Goal: Communication & Community: Answer question/provide support

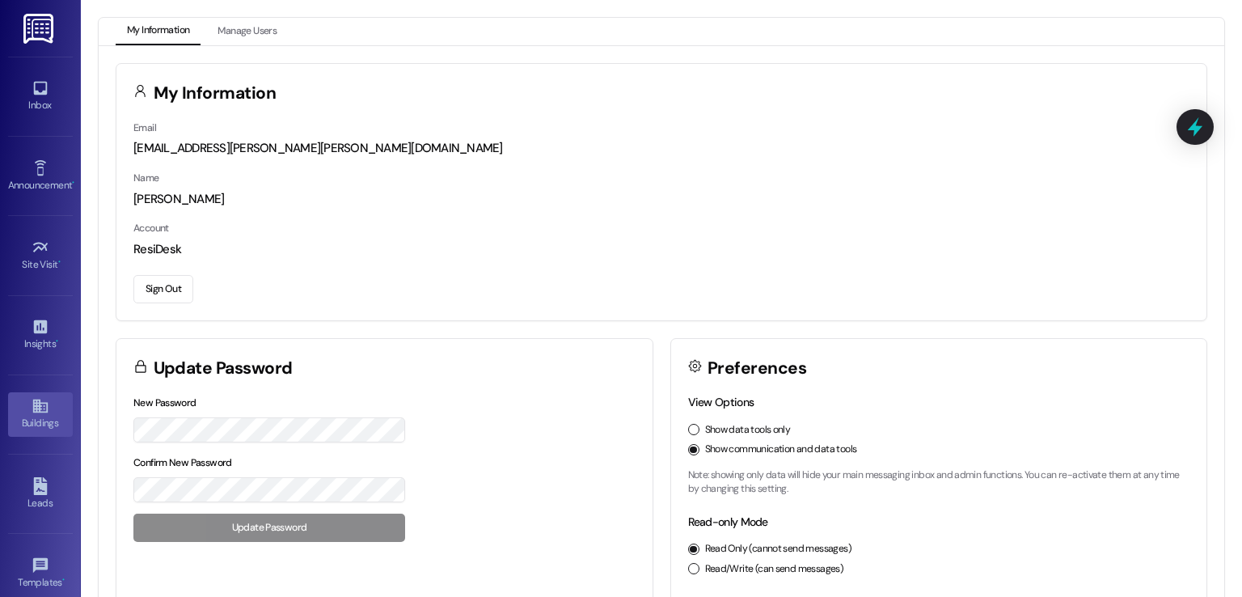
click at [40, 417] on div "Buildings" at bounding box center [40, 423] width 81 height 16
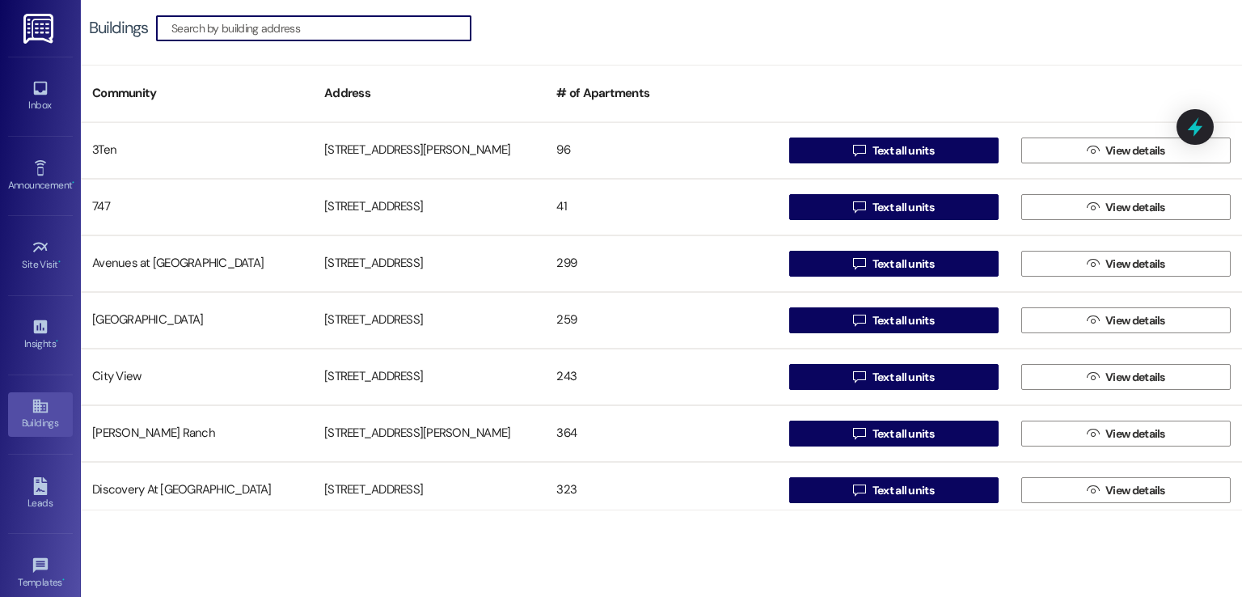
click at [287, 28] on input at bounding box center [320, 28] width 299 height 23
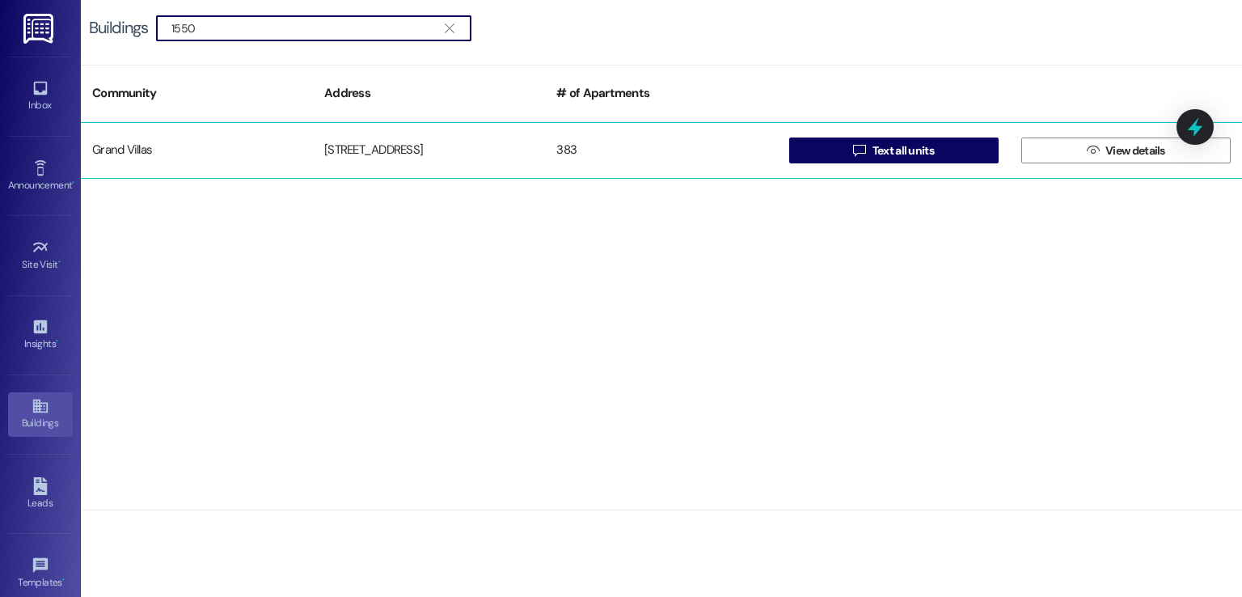
type input "1550"
click at [378, 141] on div "[STREET_ADDRESS]" at bounding box center [429, 150] width 232 height 32
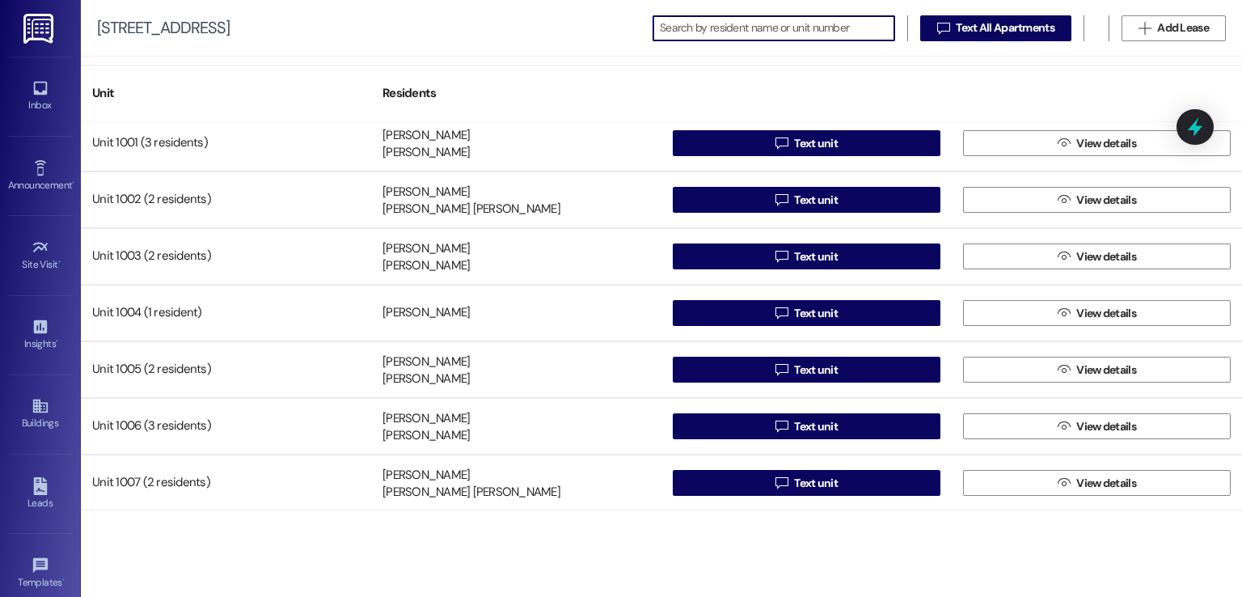
scroll to position [5498, 0]
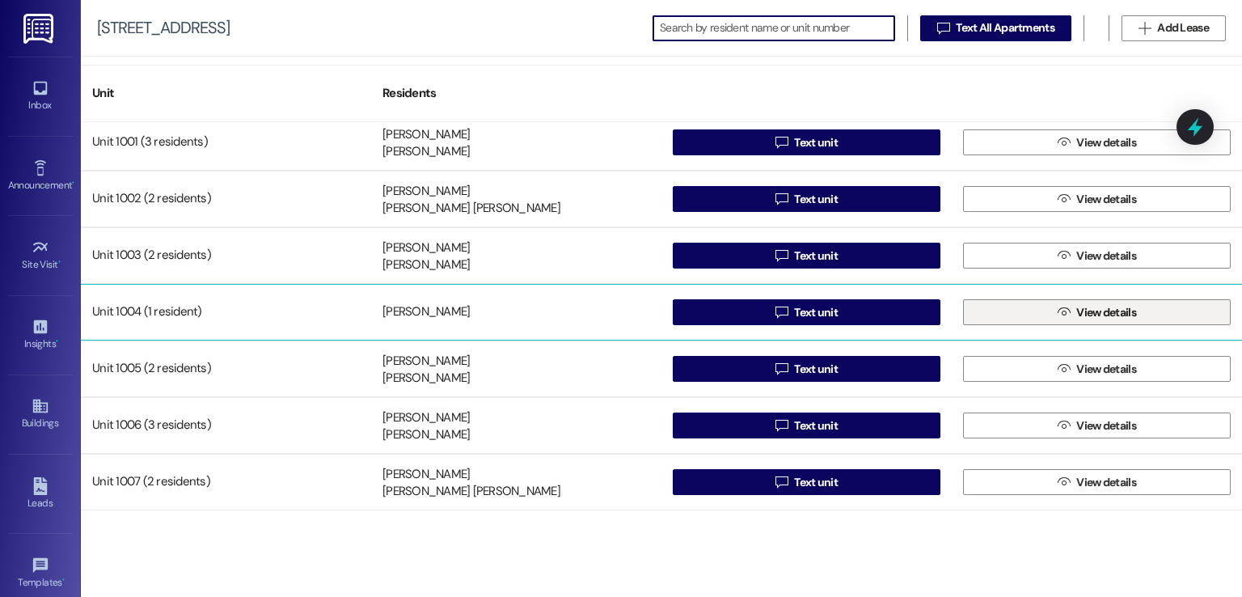
click at [1076, 306] on span "View details" at bounding box center [1106, 312] width 60 height 17
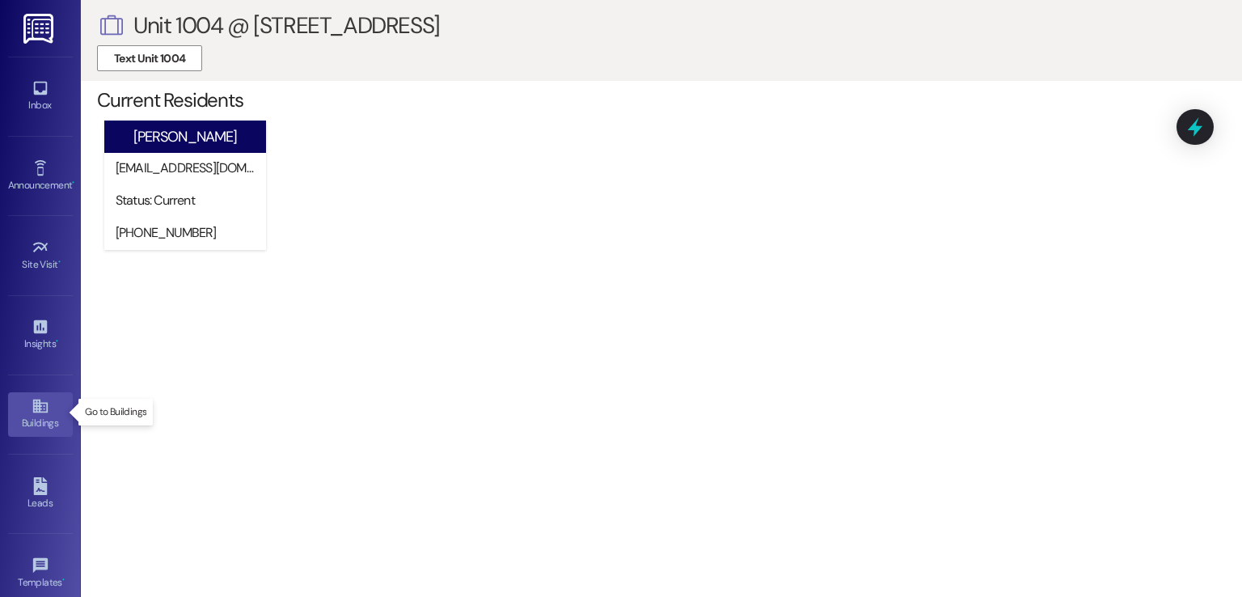
click at [36, 406] on icon at bounding box center [39, 406] width 15 height 14
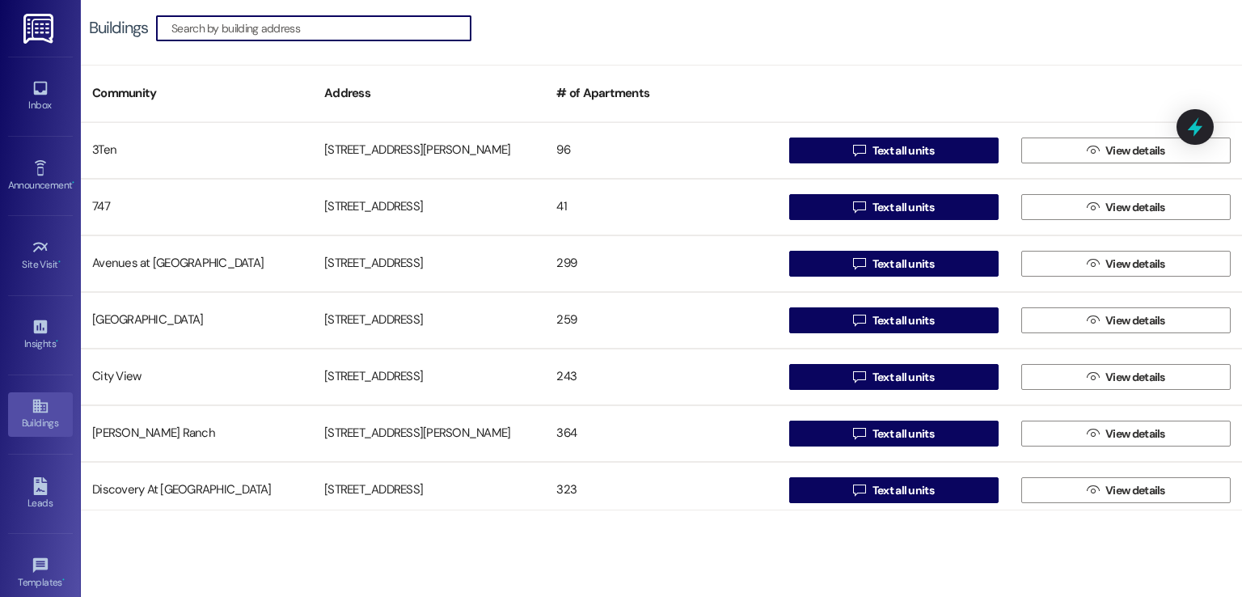
click at [278, 29] on input at bounding box center [320, 28] width 299 height 23
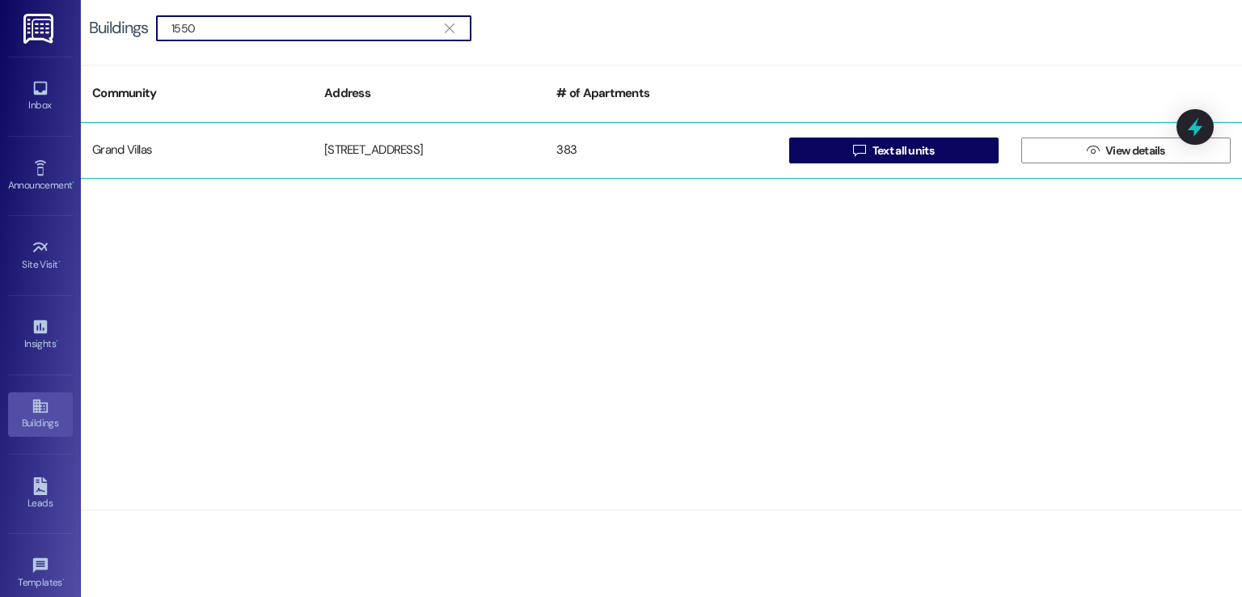
type input "1550"
click at [336, 152] on div "1550 Katy Gap Rd" at bounding box center [429, 150] width 232 height 32
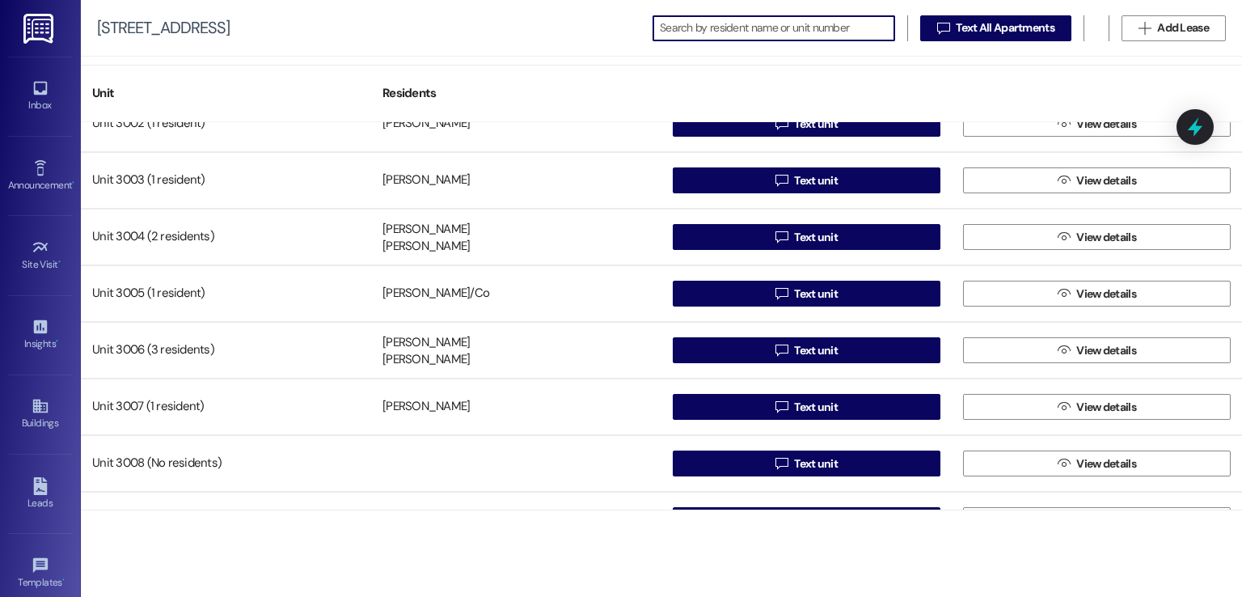
scroll to position [17546, 0]
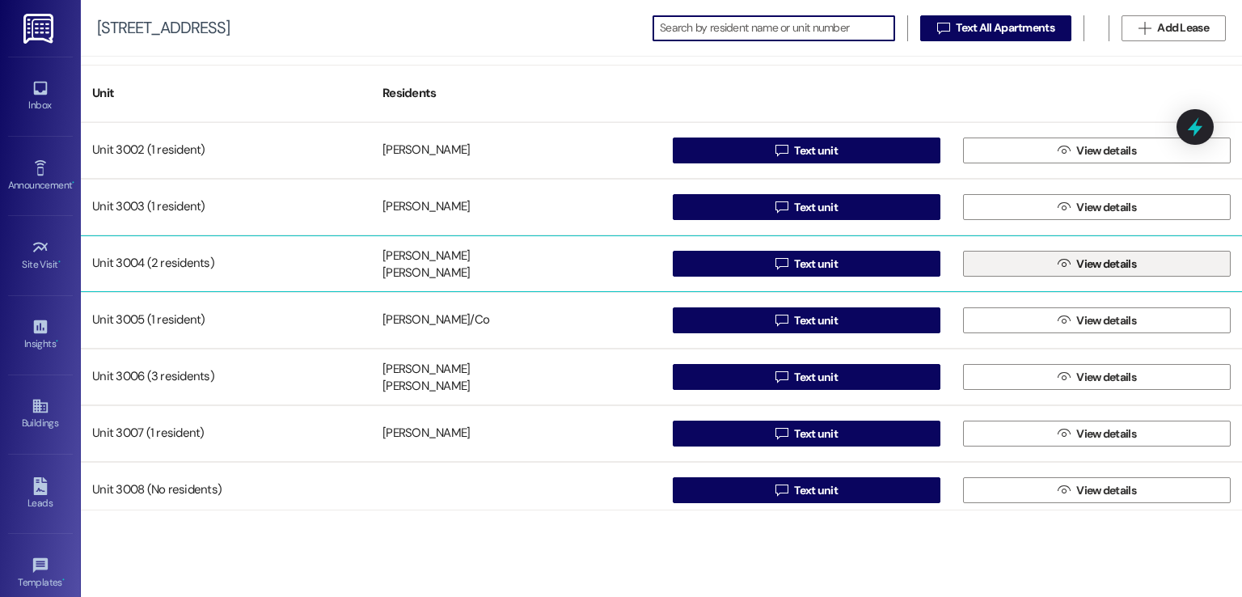
click at [1058, 257] on icon "" at bounding box center [1064, 263] width 12 height 13
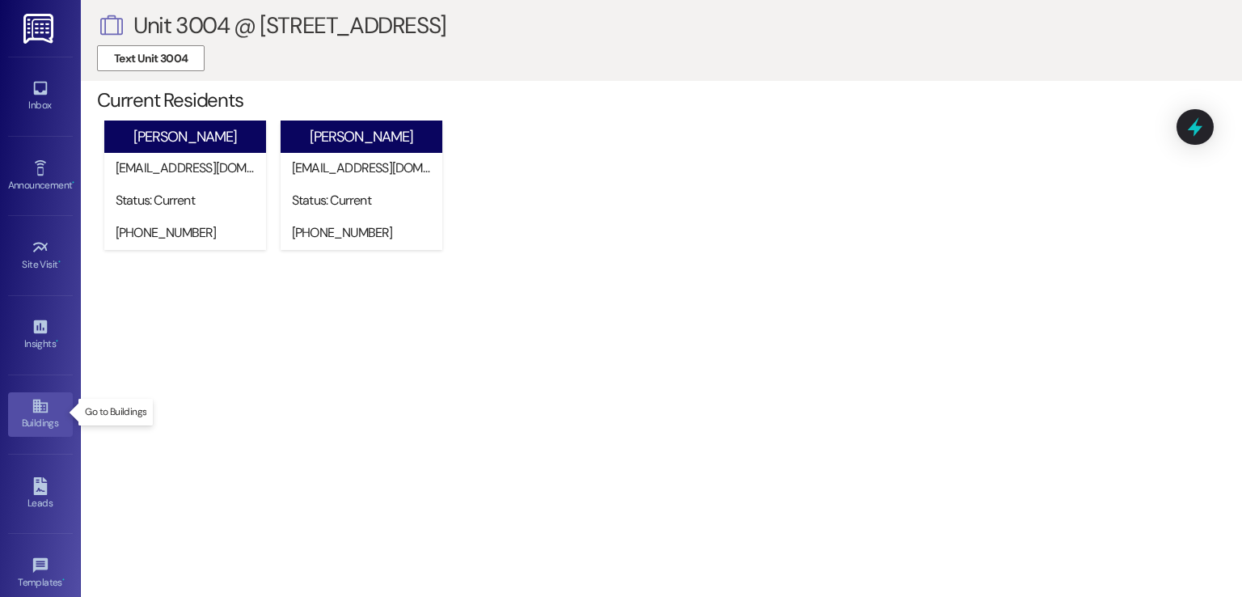
click at [32, 412] on icon at bounding box center [41, 406] width 18 height 18
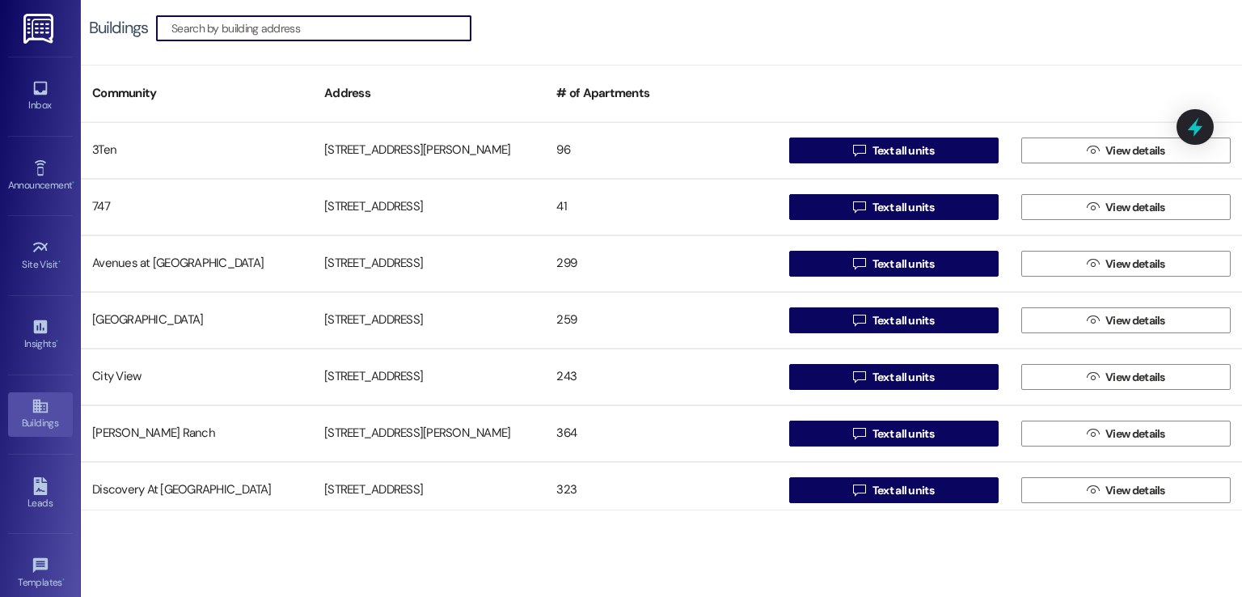
click at [323, 36] on input at bounding box center [320, 28] width 299 height 23
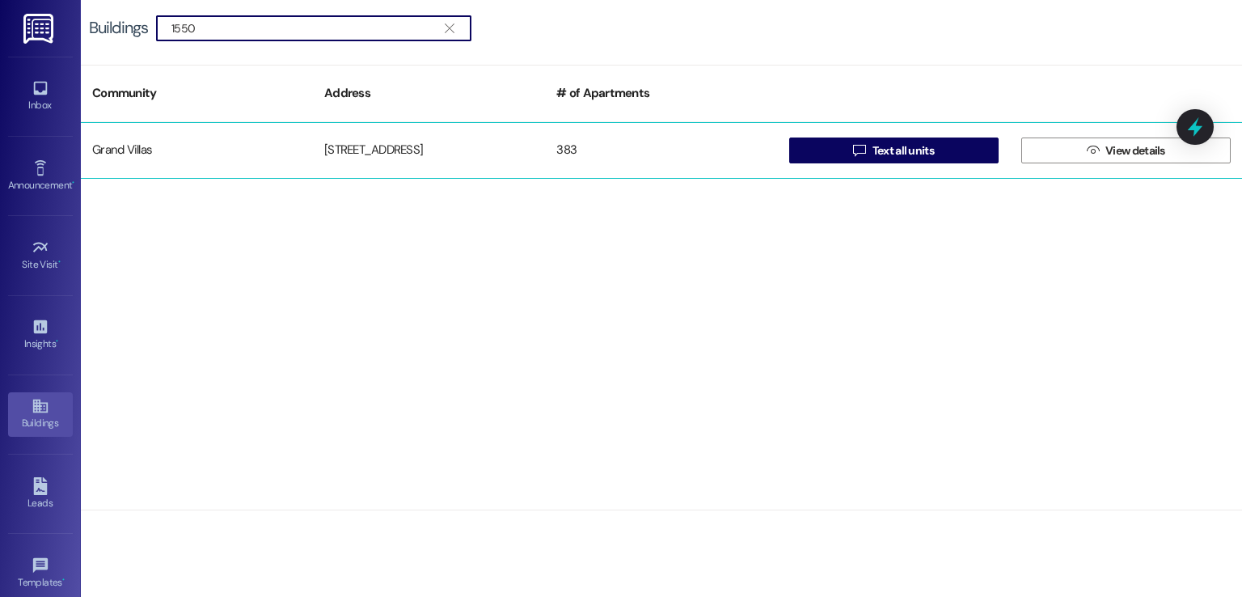
type input "1550"
click at [437, 139] on div "1550 Katy Gap Rd" at bounding box center [429, 150] width 232 height 32
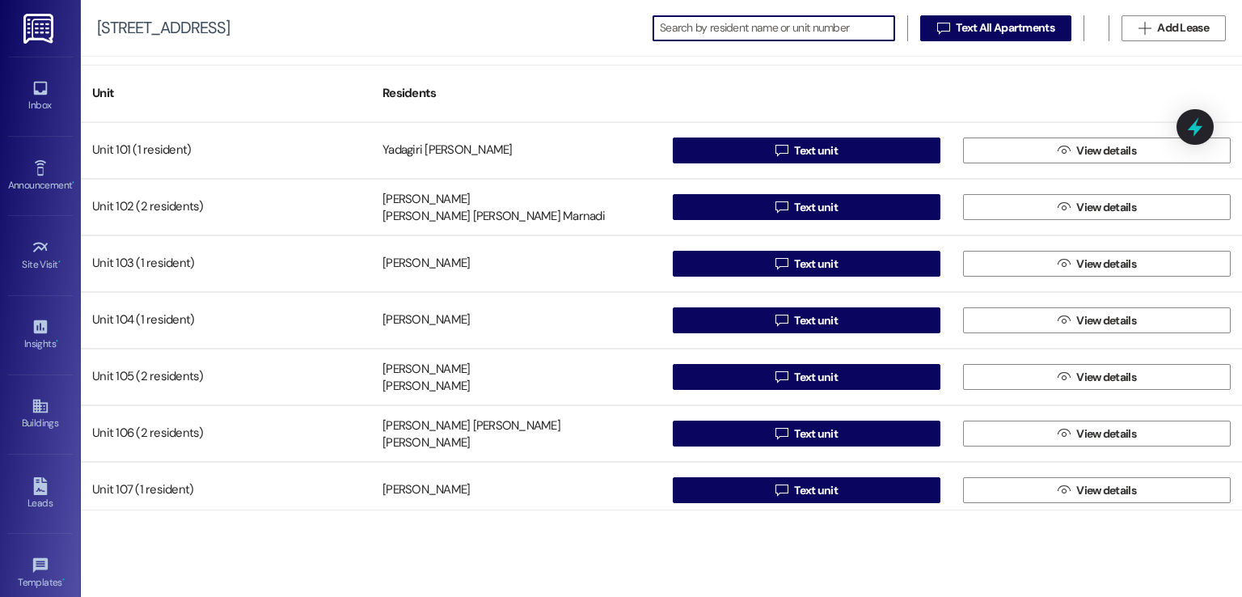
click at [716, 25] on input at bounding box center [777, 28] width 234 height 23
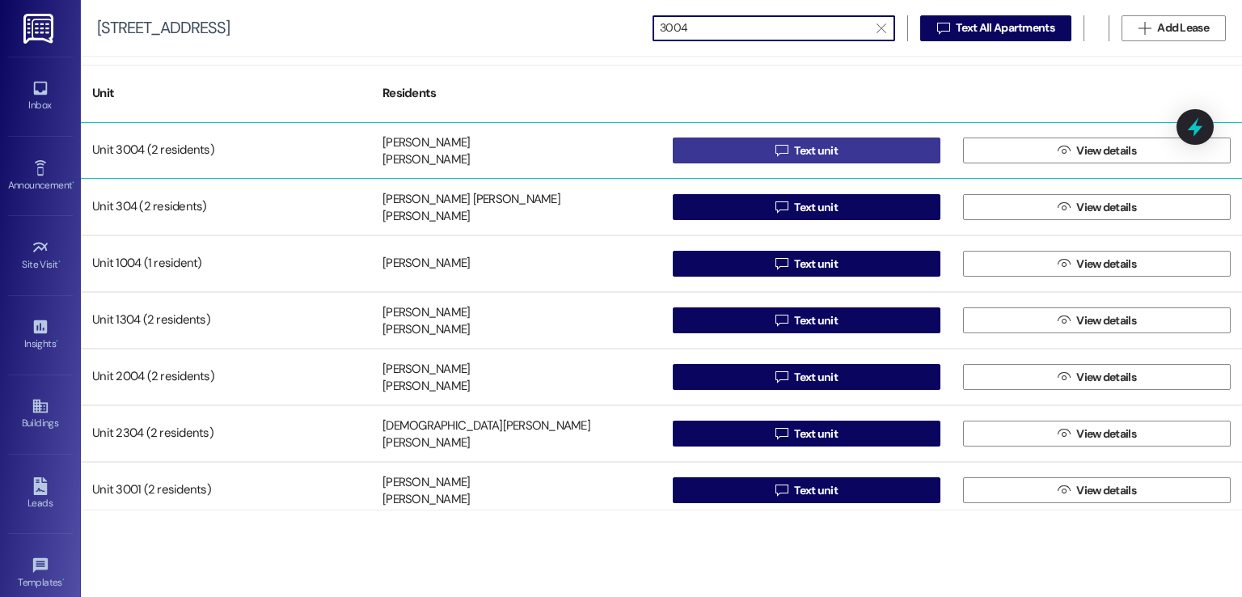
type input "3004"
click at [817, 150] on span "Text unit" at bounding box center [816, 150] width 44 height 17
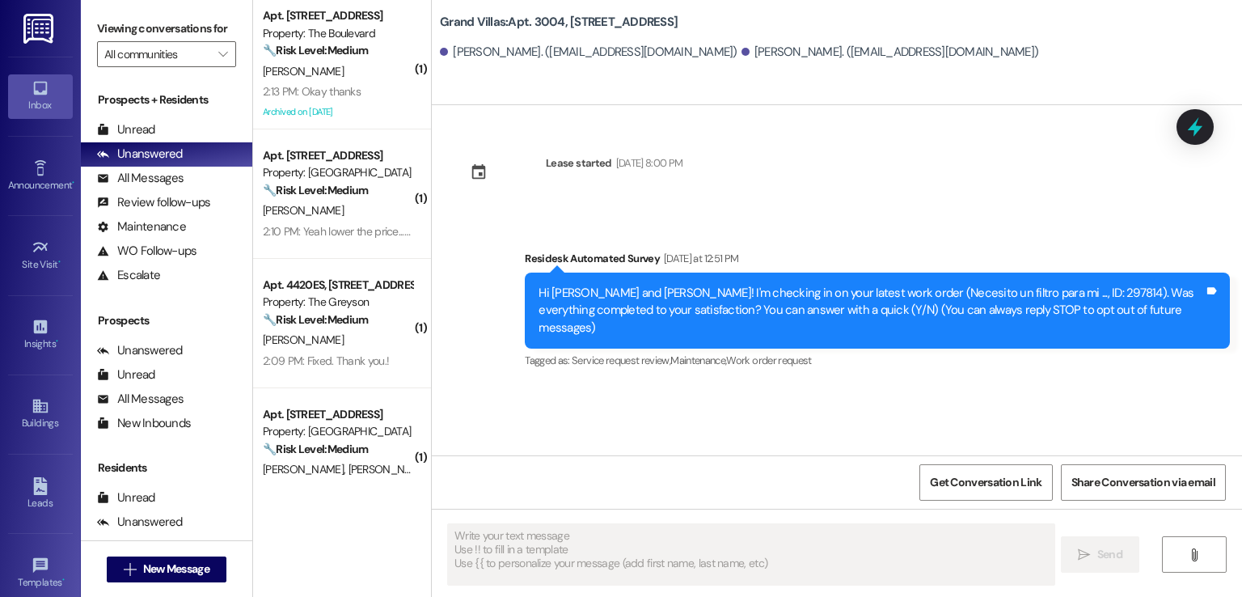
scroll to position [81, 0]
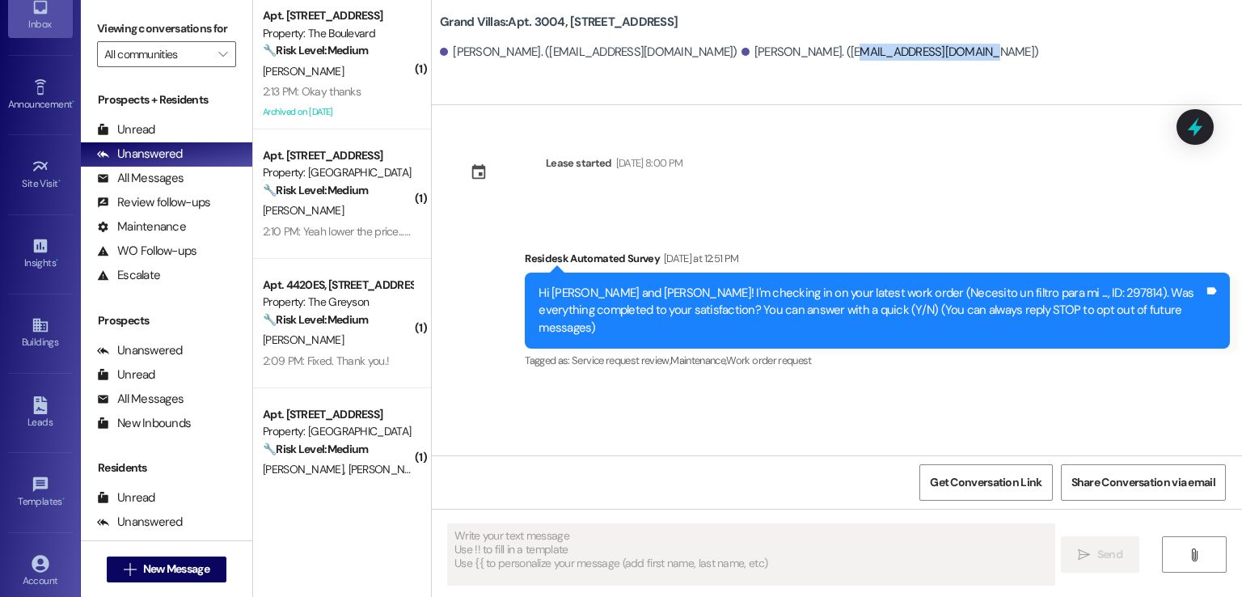
drag, startPoint x: 860, startPoint y: 53, endPoint x: 741, endPoint y: 63, distance: 120.1
click at [741, 63] on div "Rainer Sierra. (rsierrapena@gmail.com) Lisandra Garcia. (lisgmalaver@gmail.com)" at bounding box center [841, 52] width 802 height 32
copy div "lisgmalaver@gmail.com"
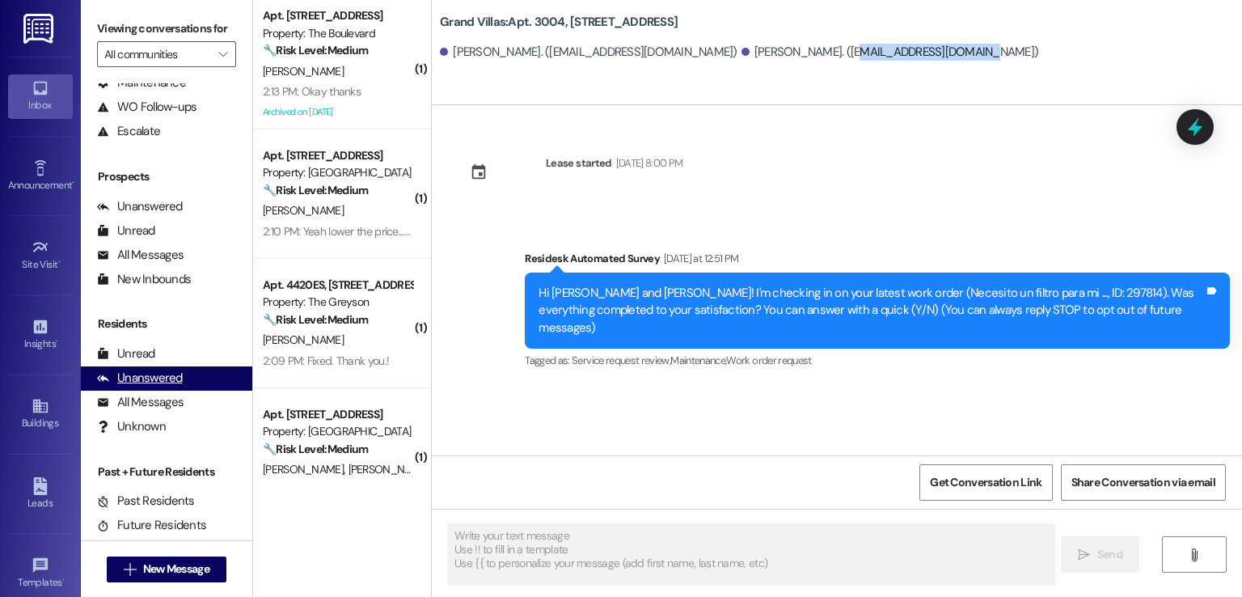
scroll to position [145, 0]
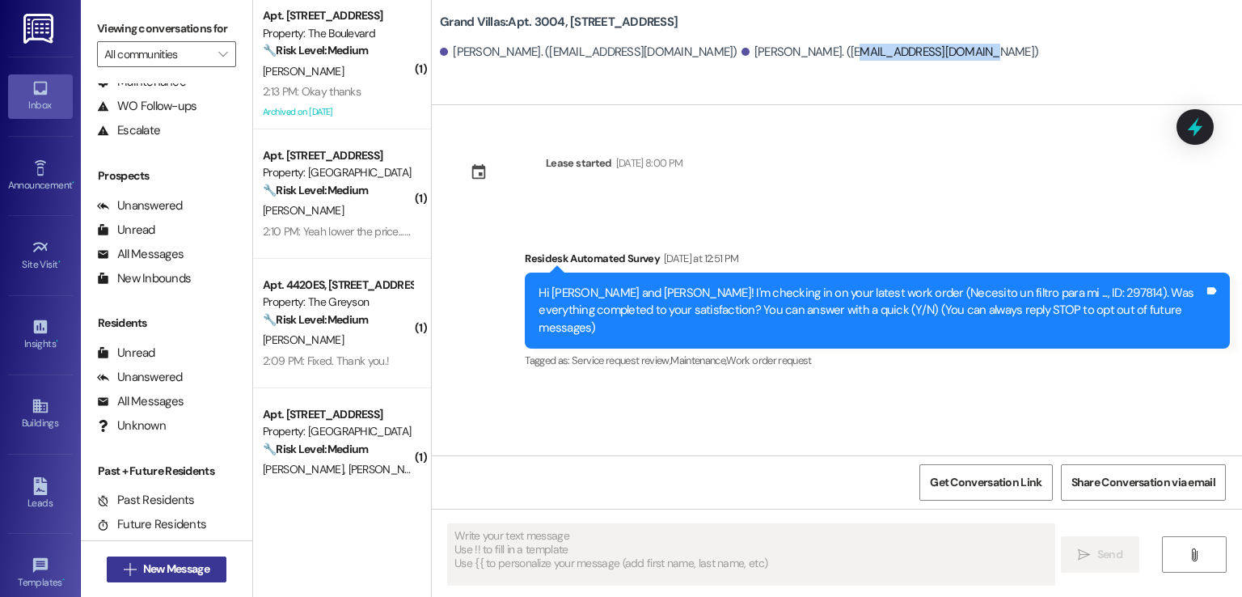
click at [168, 568] on span "New Message" at bounding box center [176, 568] width 66 height 17
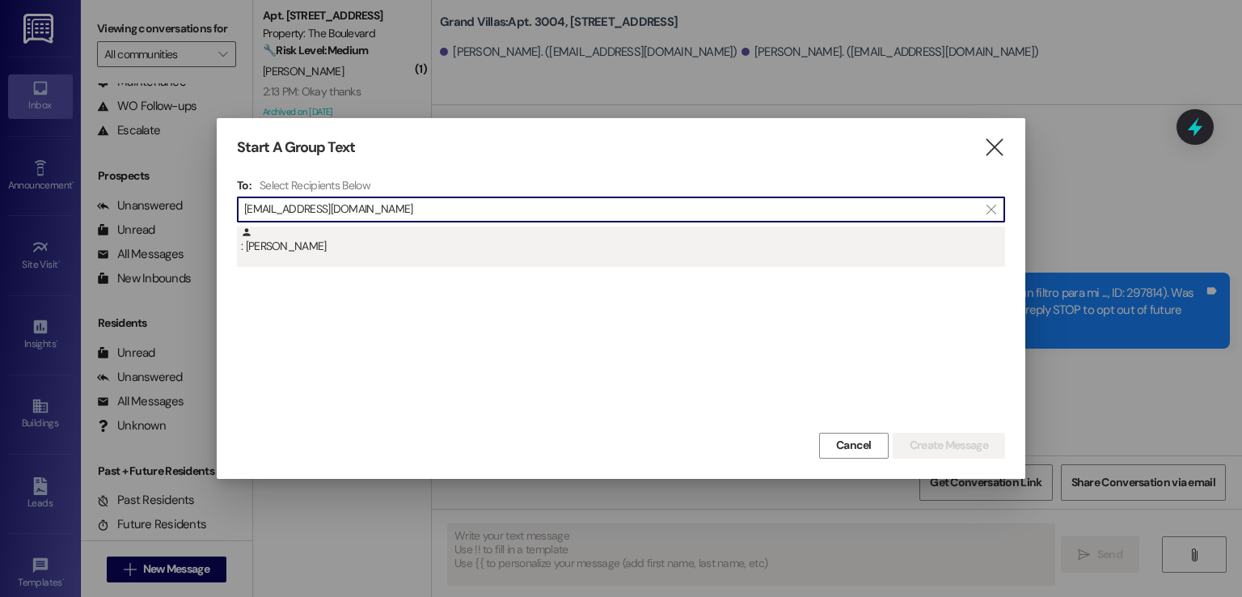
type input "lisgmalaver@gmail.com"
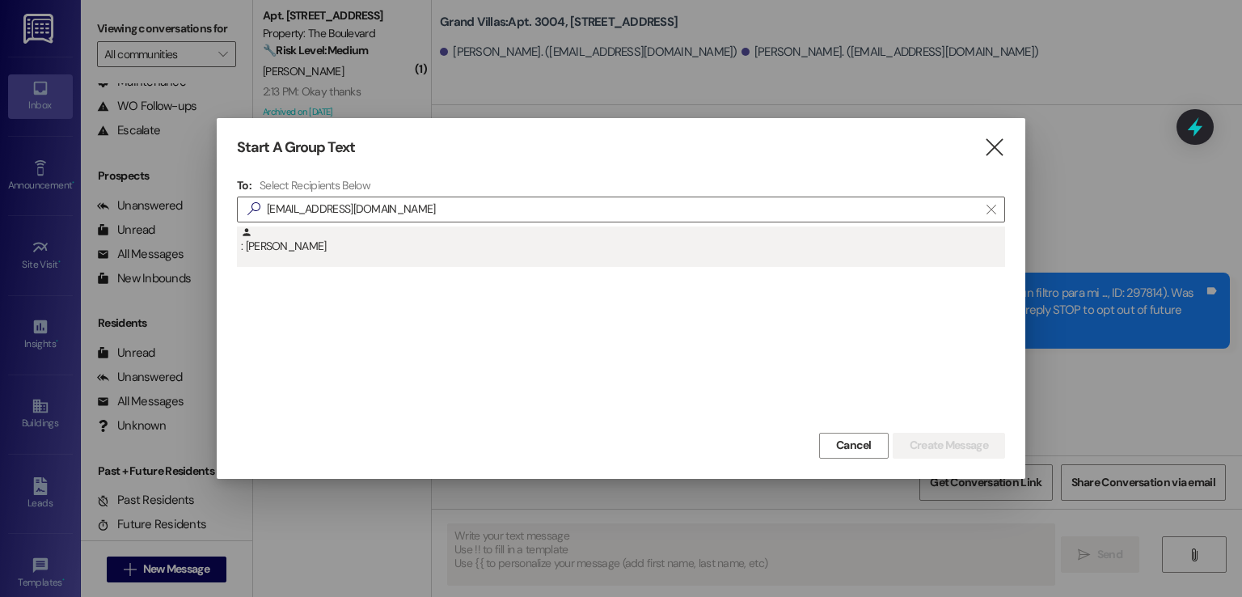
click at [332, 243] on div ": Lisandra Garcia" at bounding box center [623, 240] width 764 height 28
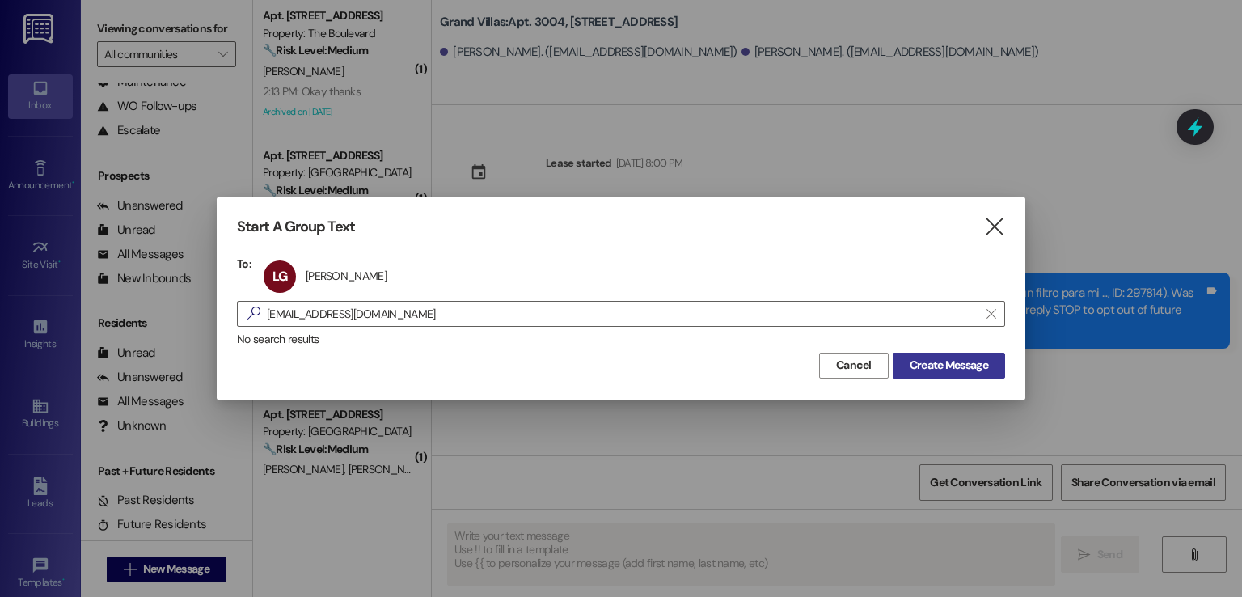
click at [953, 365] on span "Create Message" at bounding box center [949, 365] width 78 height 17
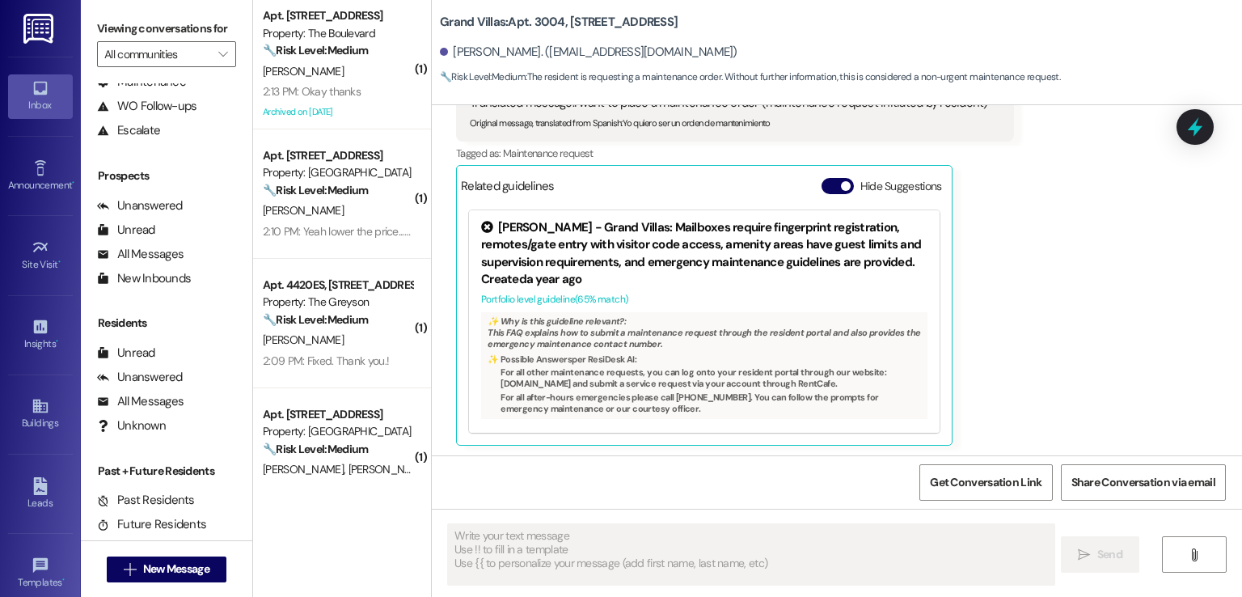
type textarea "Fetching suggested responses. Please feel free to read through the conversation…"
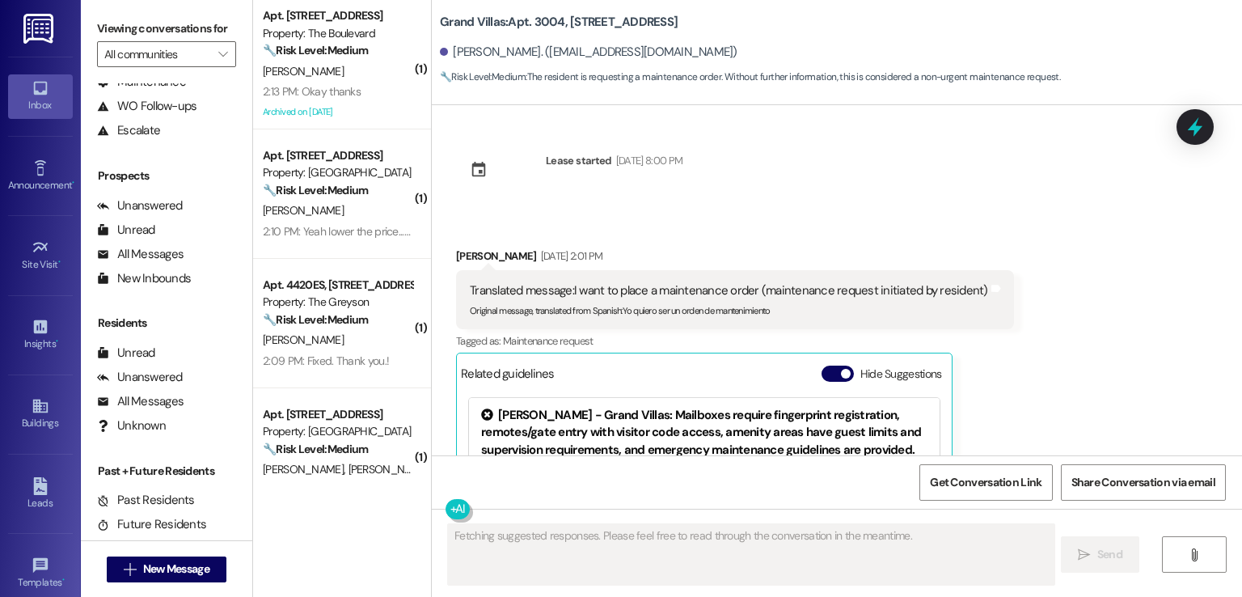
scroll to position [0, 0]
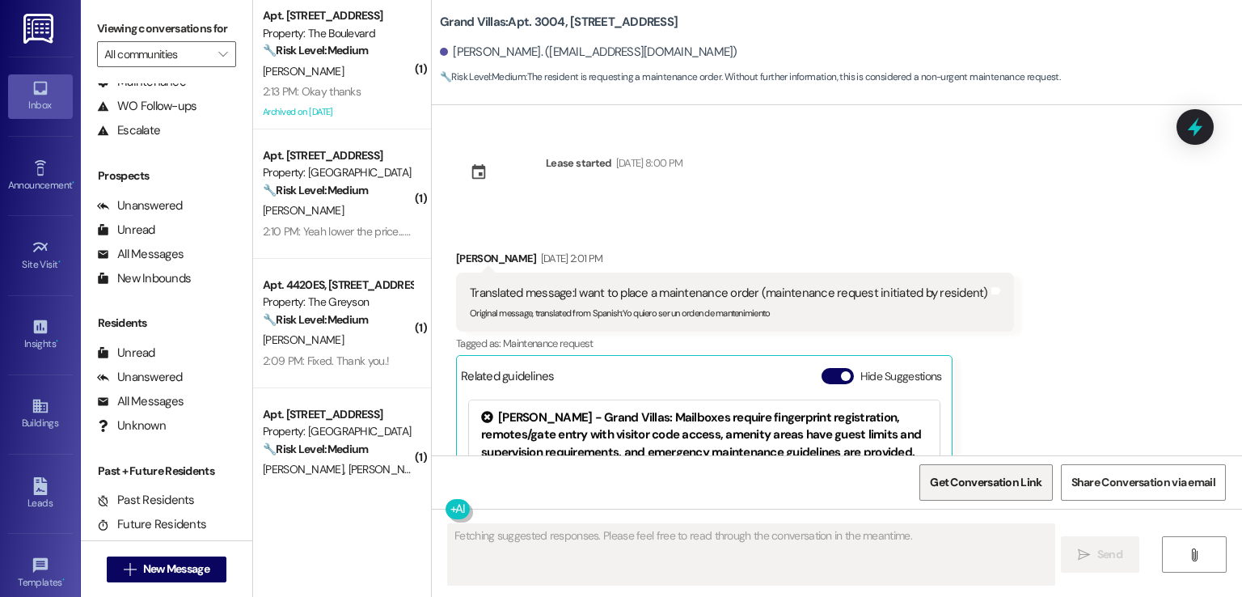
click at [993, 481] on span "Get Conversation Link" at bounding box center [986, 482] width 112 height 17
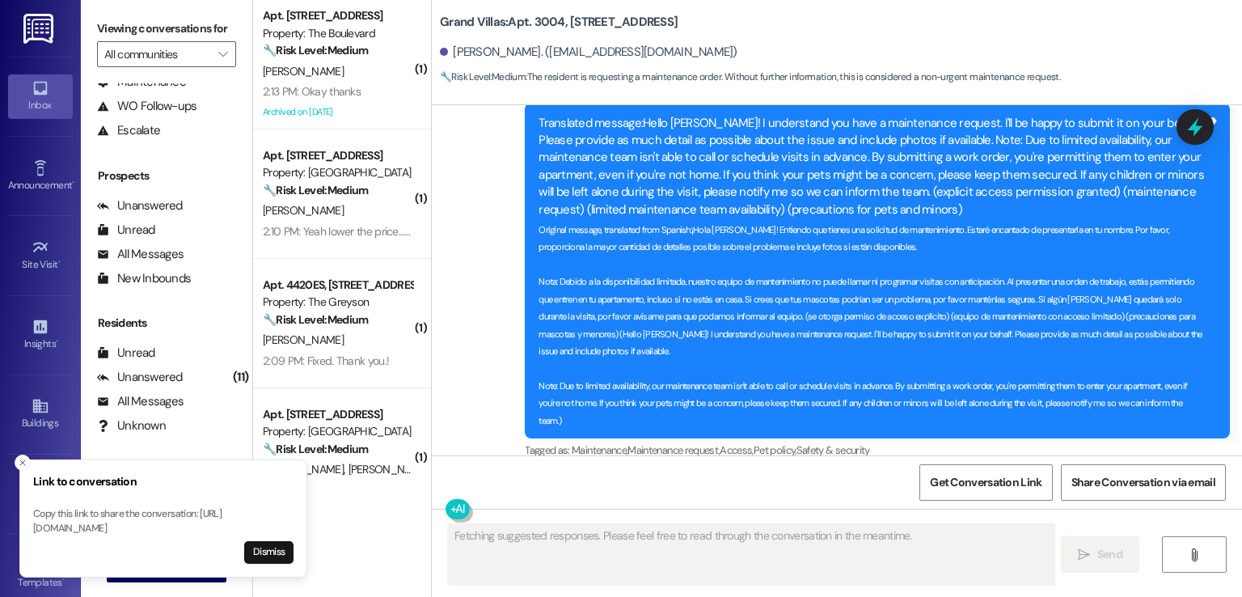
scroll to position [623, 0]
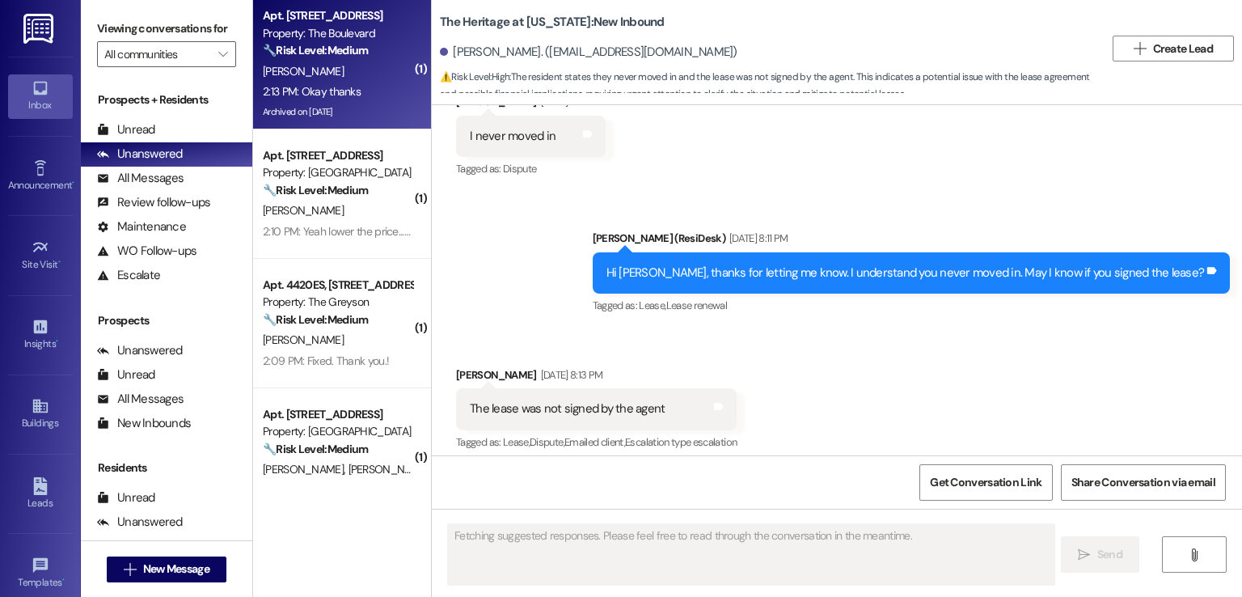
scroll to position [260, 0]
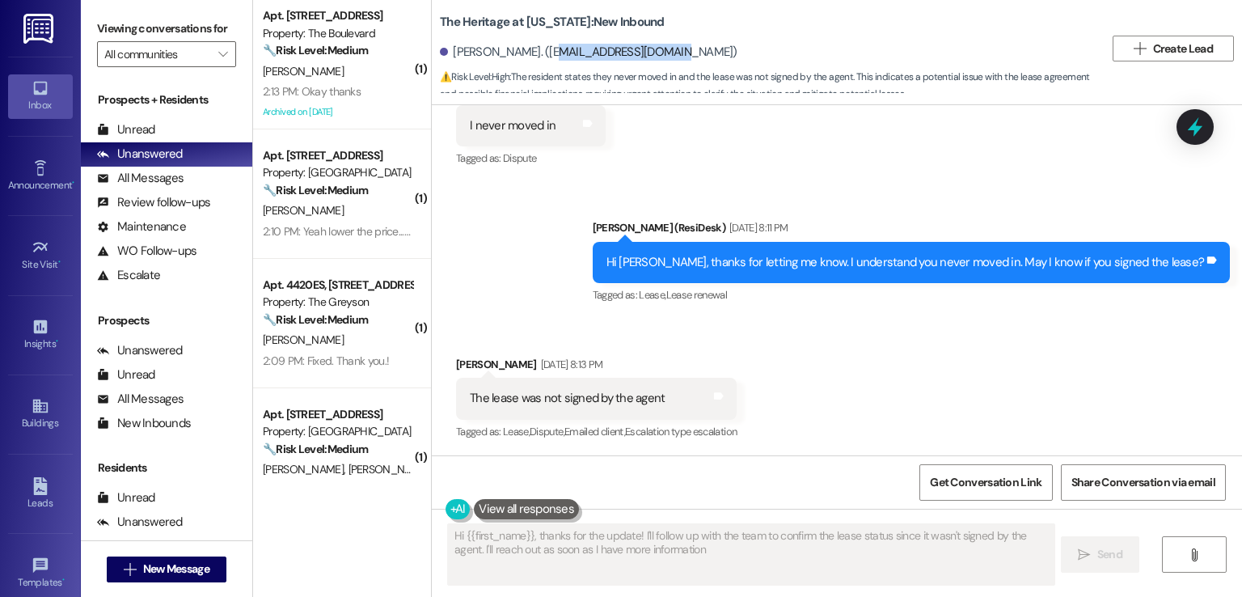
type textarea "Hi {{first_name}}, thanks for the update! I'll follow up with the team to confi…"
drag, startPoint x: 649, startPoint y: 53, endPoint x: 522, endPoint y: 49, distance: 127.0
click at [522, 49] on div "Karenza Jones. (proassist713@gmail.com)" at bounding box center [589, 52] width 298 height 17
copy div "proassist713@gmail.com"
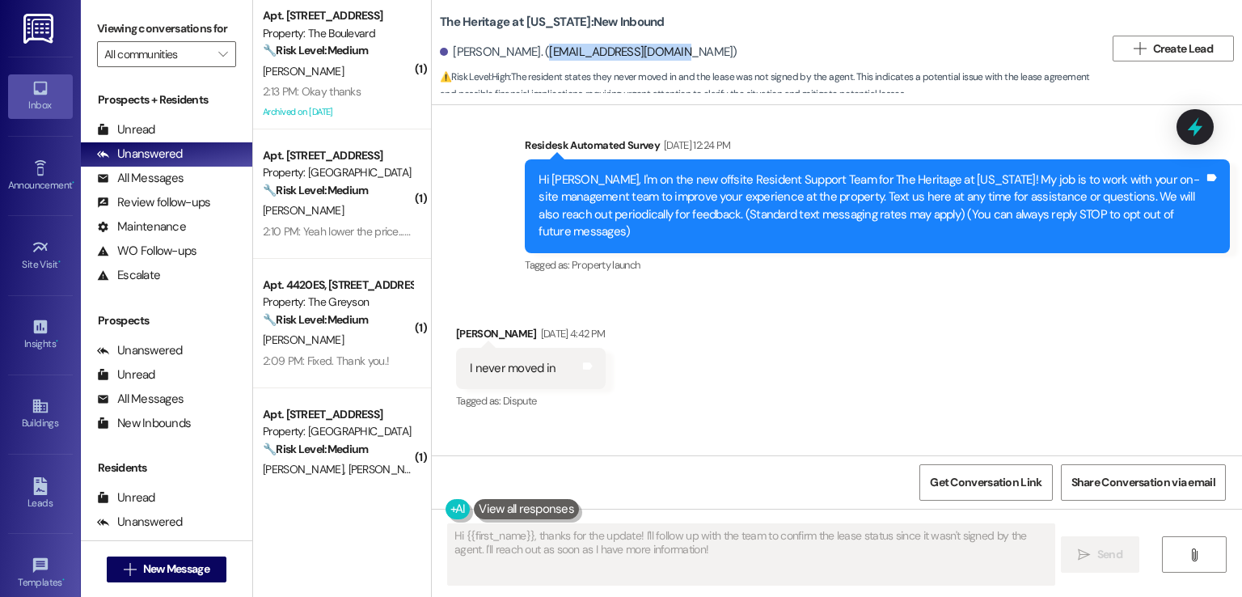
scroll to position [0, 0]
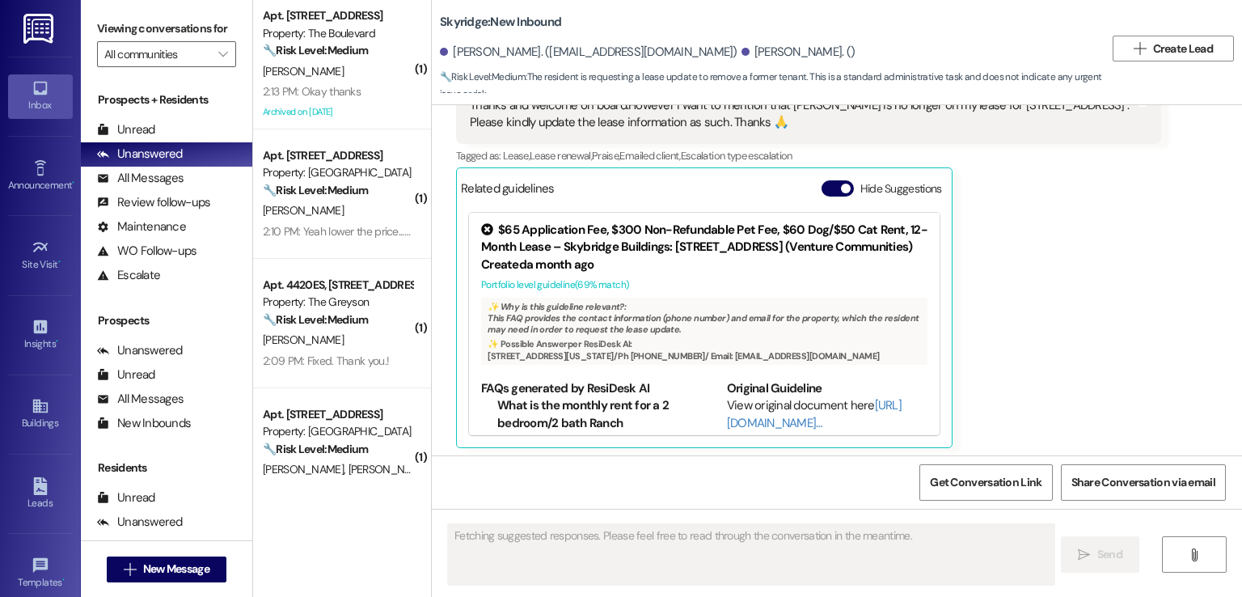
scroll to position [288, 0]
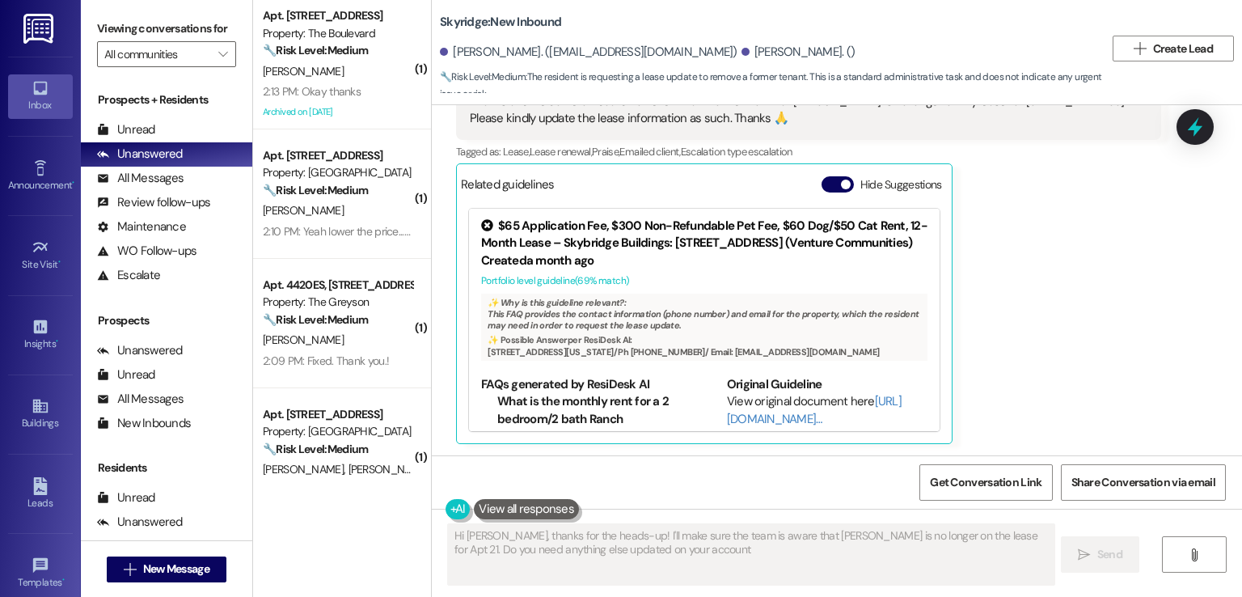
type textarea "Hi Emmanuel, thanks for the heads-up! I'll make sure the team is aware that Fra…"
drag, startPoint x: 666, startPoint y: 49, endPoint x: 547, endPoint y: 49, distance: 119.7
click at [547, 49] on div "Emmanuel Bediako. (omanbedi@yahoo.com)" at bounding box center [589, 52] width 298 height 17
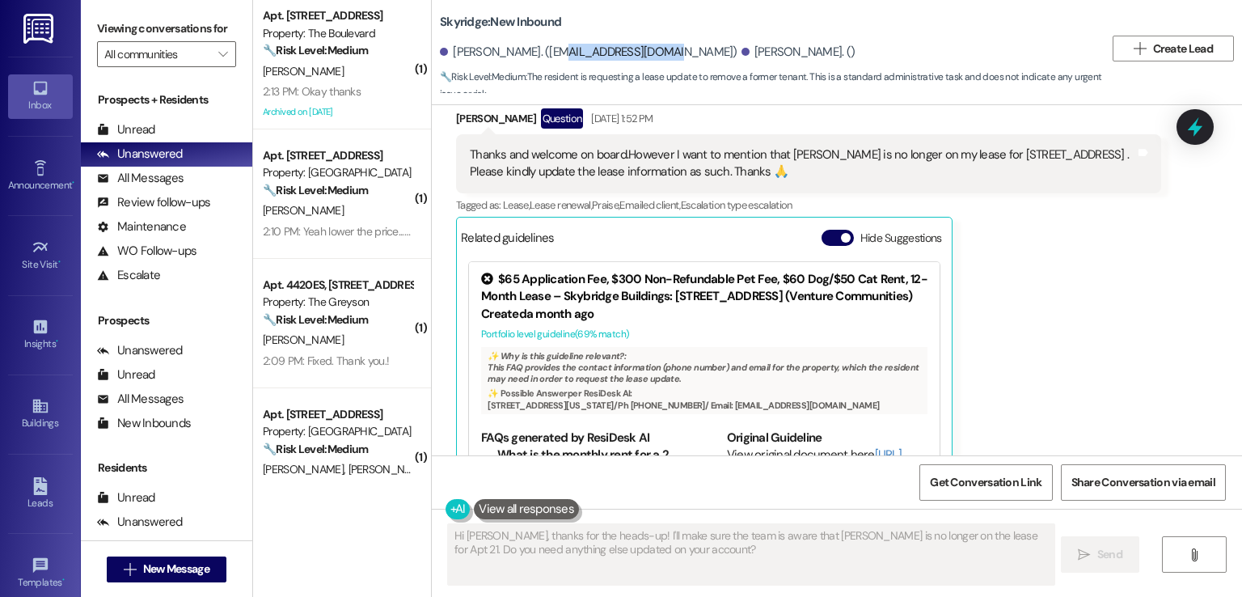
scroll to position [207, 0]
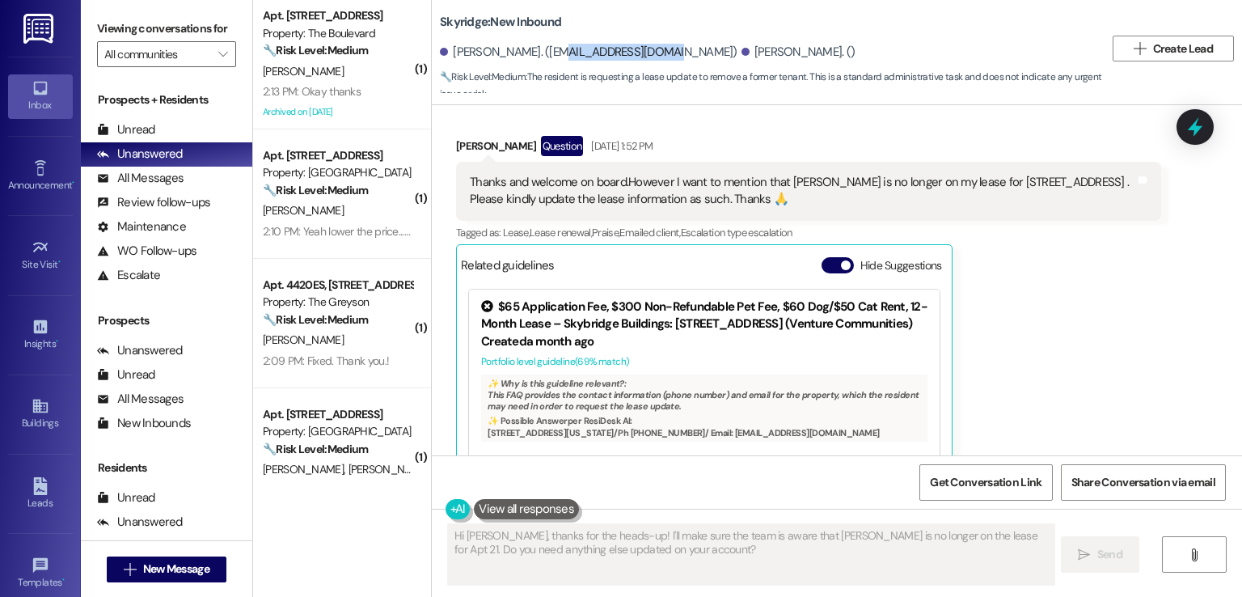
copy div "omanbedi@yahoo.com"
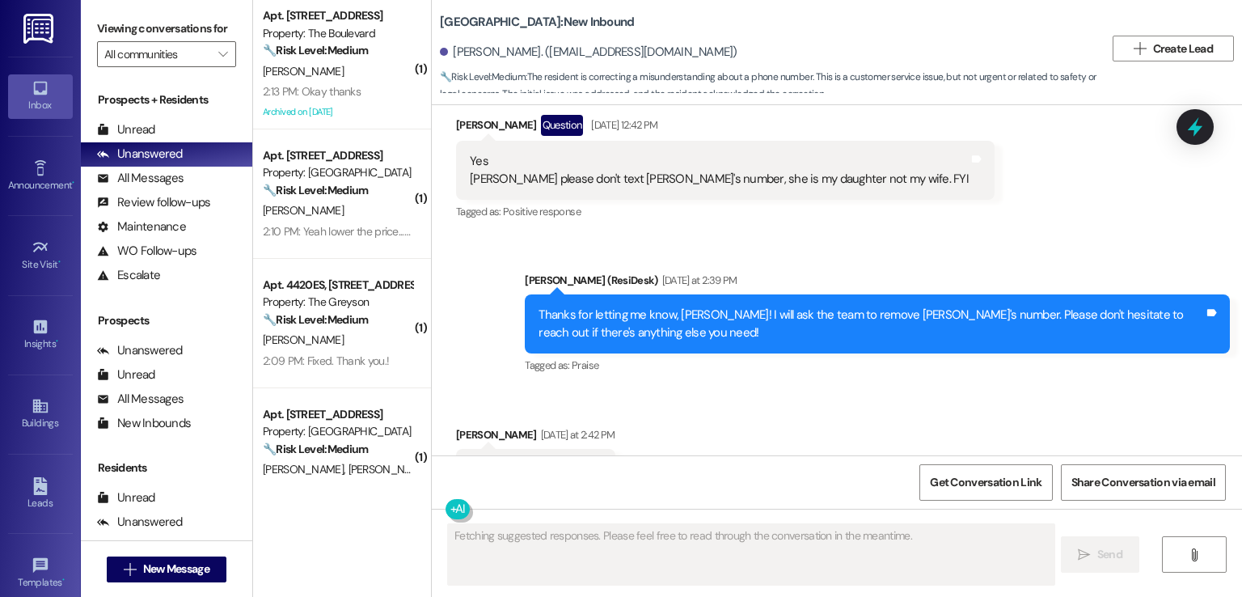
scroll to position [688, 0]
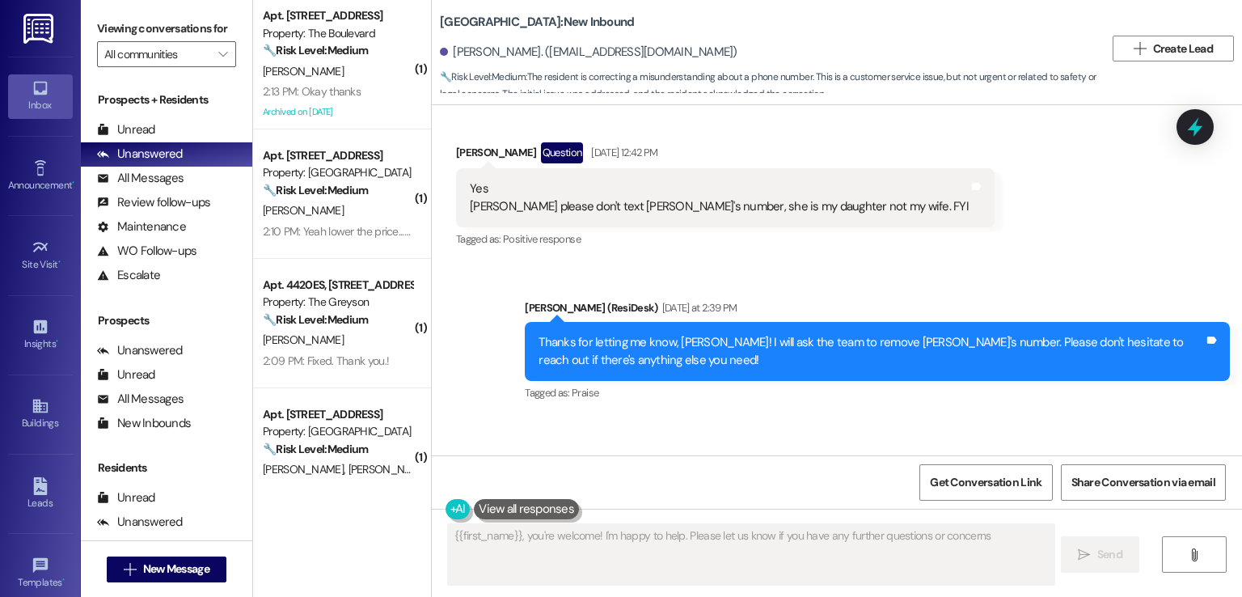
type textarea "{{first_name}}, you're welcome! I'm happy to help. Please let us know if you ha…"
drag, startPoint x: 650, startPoint y: 49, endPoint x: 524, endPoint y: 51, distance: 126.1
click at [524, 51] on div "[PERSON_NAME]. ([EMAIL_ADDRESS][DOMAIN_NAME])" at bounding box center [589, 52] width 298 height 17
copy div "[EMAIL_ADDRESS][DOMAIN_NAME]"
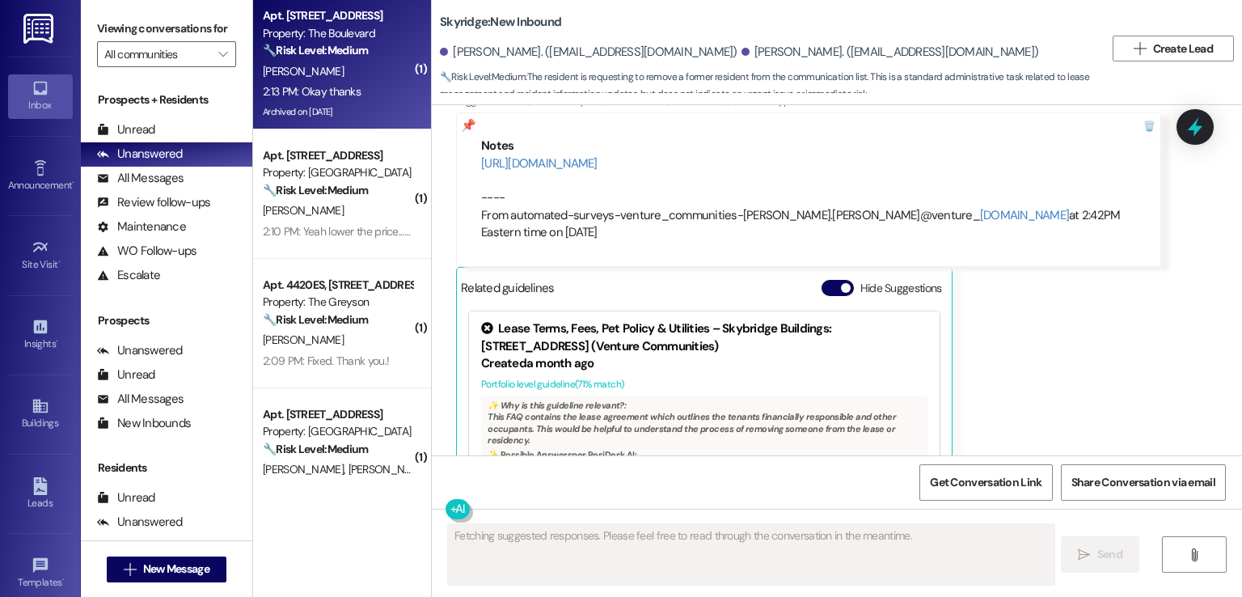
scroll to position [420, 0]
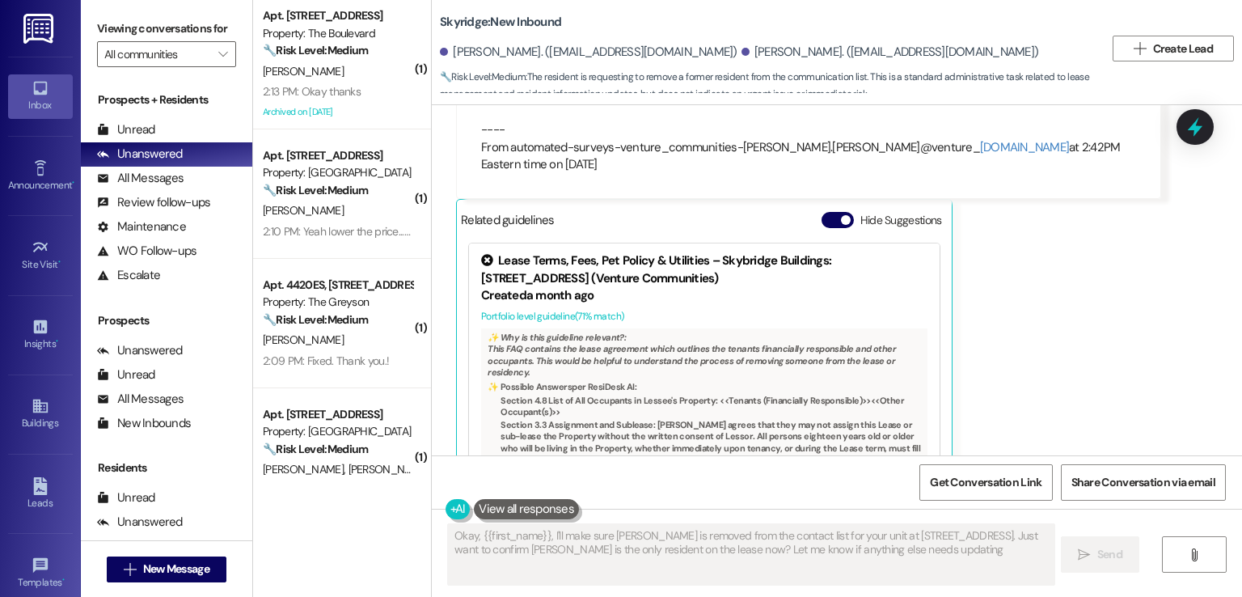
type textarea "Okay, {{first_name}}, I'll make sure [PERSON_NAME] is removed from the contact …"
drag, startPoint x: 518, startPoint y: 49, endPoint x: 664, endPoint y: 56, distance: 145.7
click at [664, 56] on div "[PERSON_NAME]. ([EMAIL_ADDRESS][DOMAIN_NAME])" at bounding box center [589, 52] width 298 height 17
copy div "[EMAIL_ADDRESS][DOMAIN_NAME]"
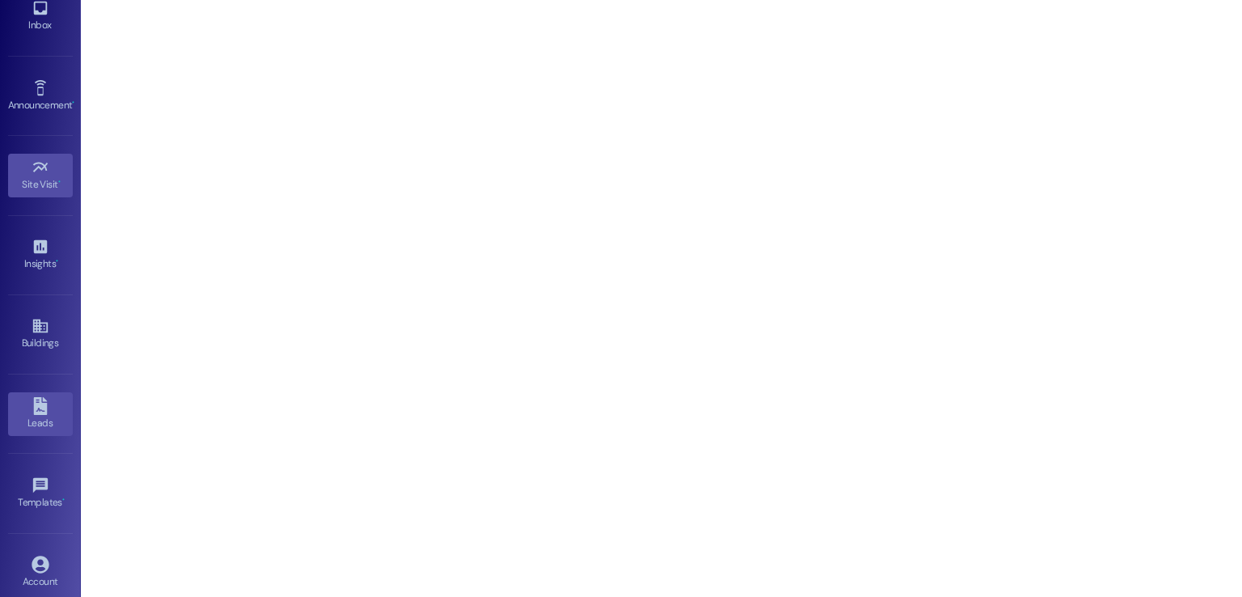
scroll to position [171, 0]
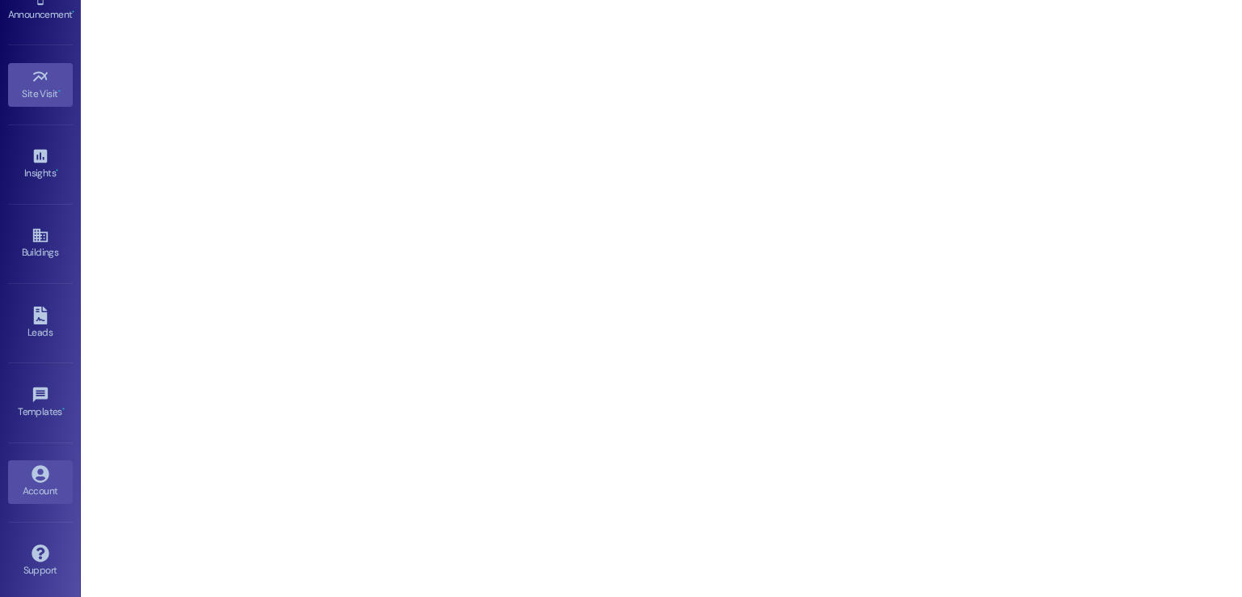
click at [34, 486] on div "Account" at bounding box center [40, 491] width 81 height 16
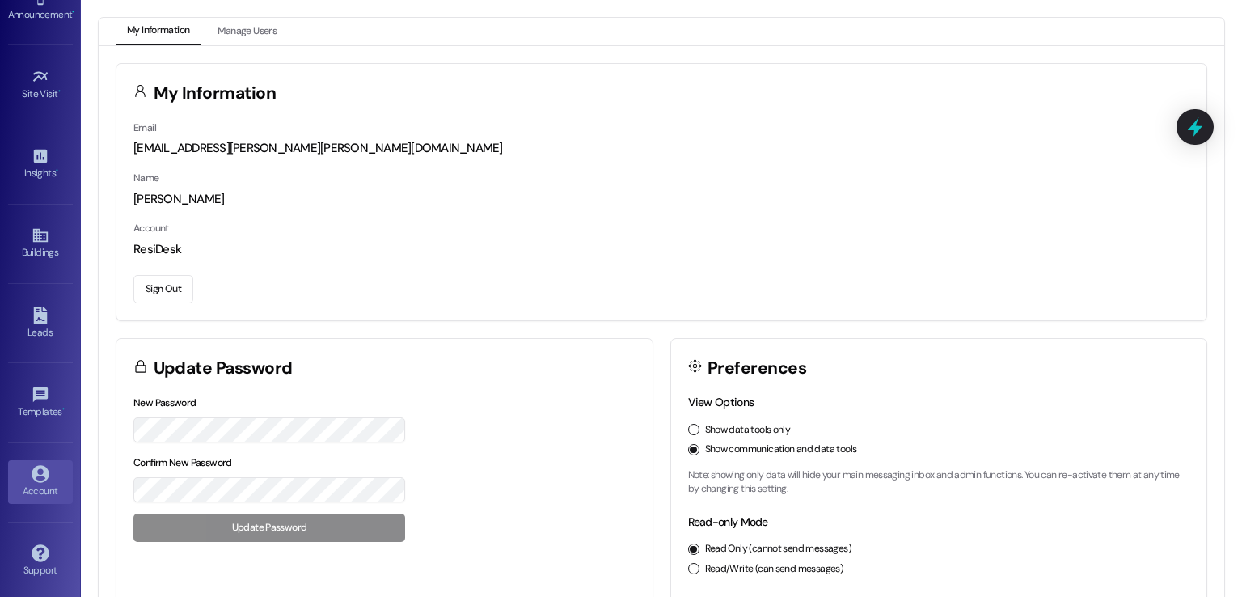
click at [155, 285] on button "Sign Out" at bounding box center [163, 289] width 60 height 28
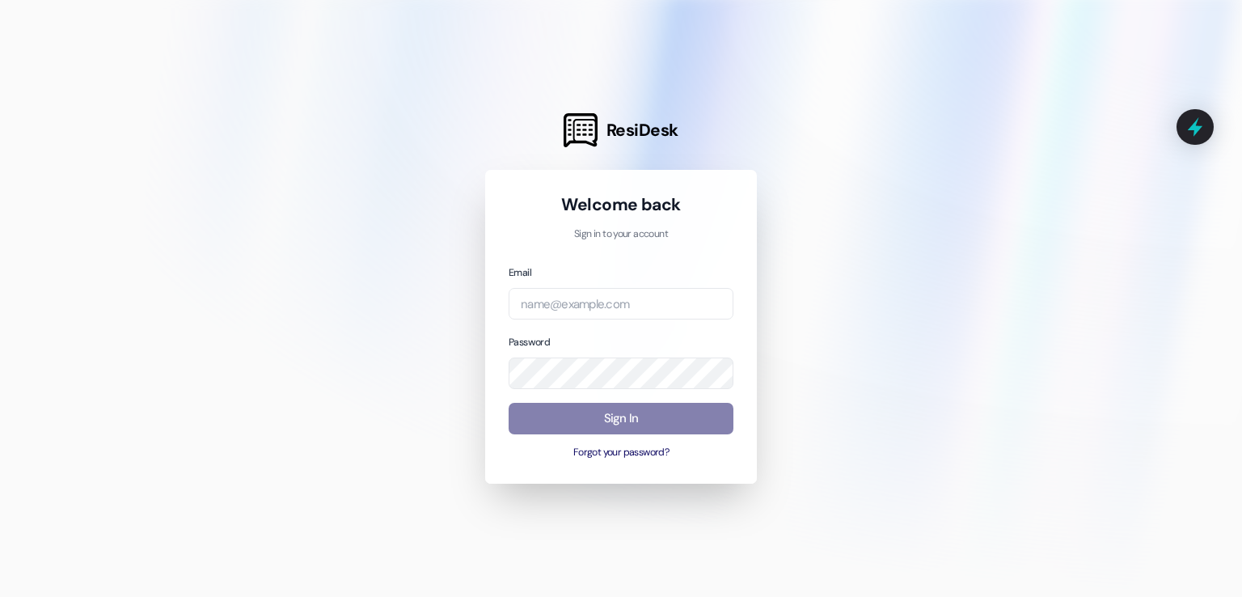
type input "automated-surveys-redstone@redstone.com"
